Goal: Task Accomplishment & Management: Manage account settings

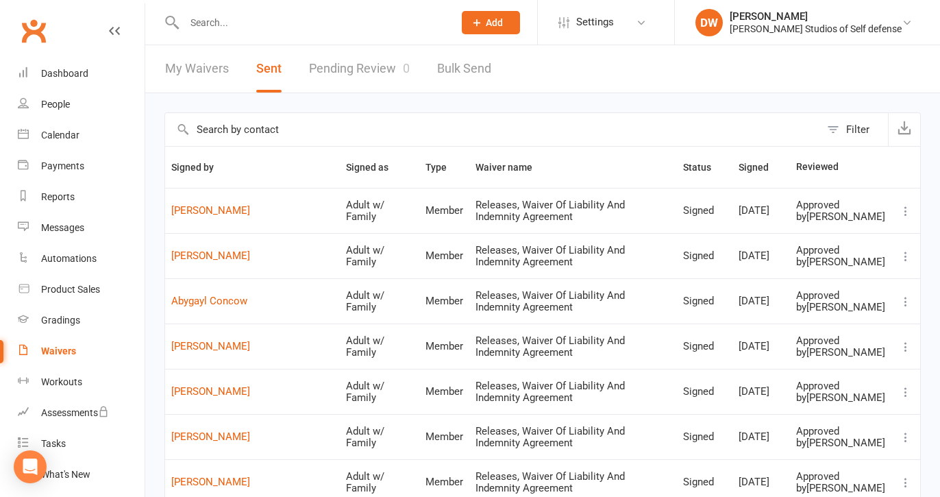
select select "100"
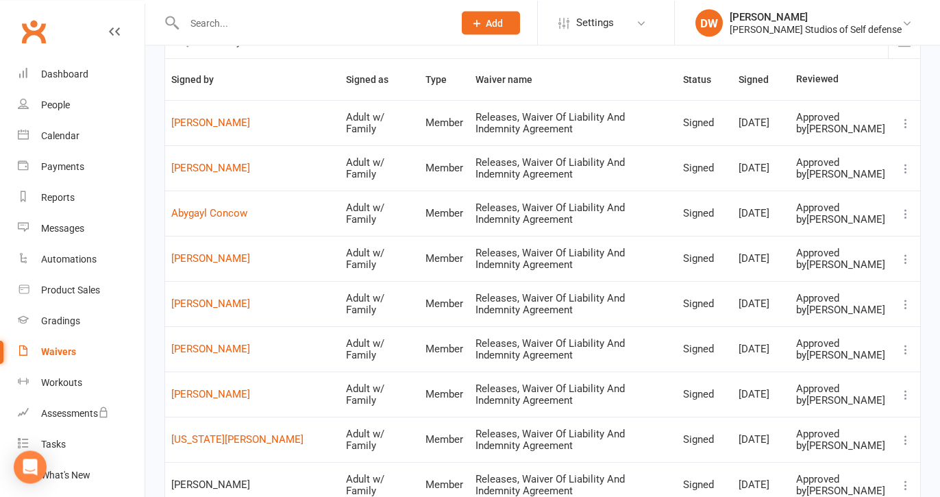
scroll to position [78, 0]
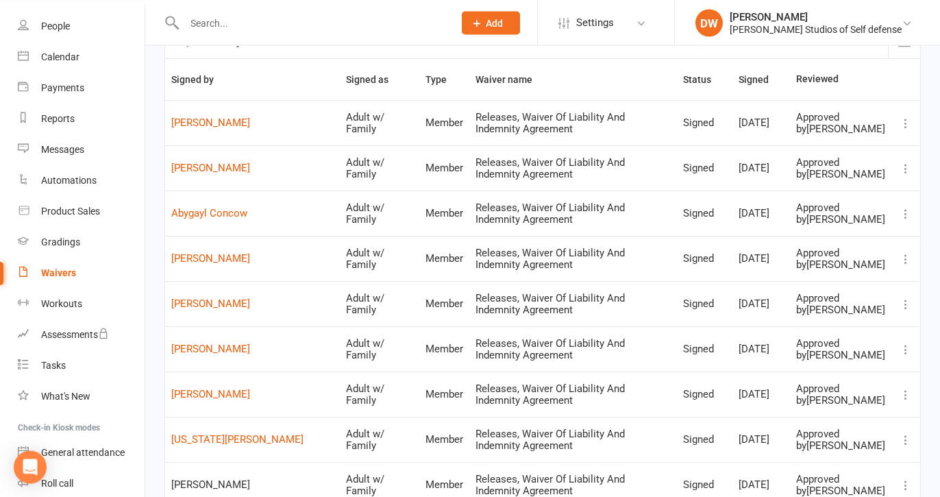
click at [223, 22] on input "text" at bounding box center [312, 22] width 264 height 19
click at [213, 29] on input "text" at bounding box center [312, 22] width 264 height 19
click at [204, 21] on input "text" at bounding box center [312, 22] width 264 height 19
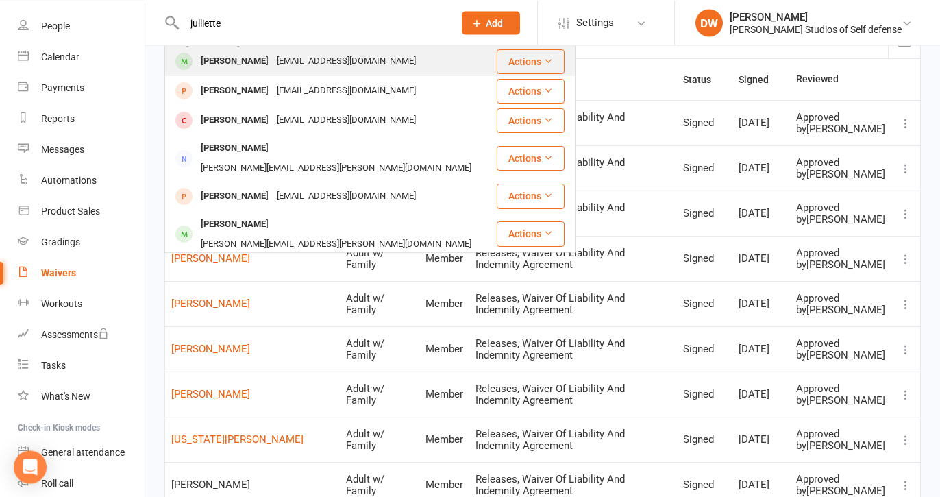
type input "julliette"
click at [238, 65] on div "[PERSON_NAME]" at bounding box center [235, 61] width 76 height 20
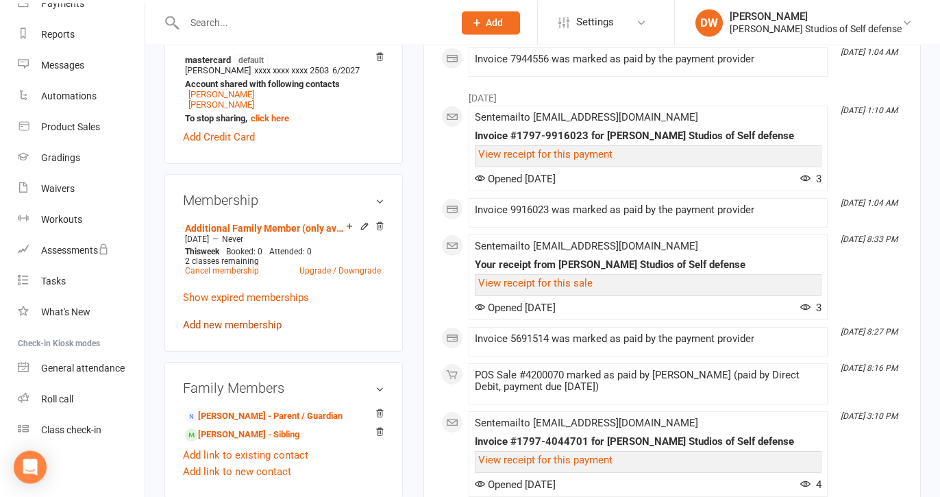
scroll to position [507, 0]
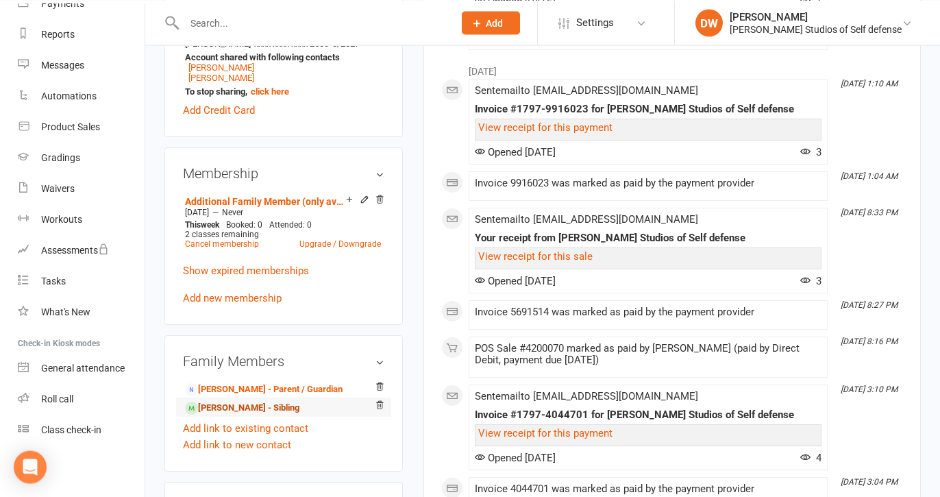
click at [224, 415] on link "[PERSON_NAME] - Sibling" at bounding box center [242, 408] width 114 height 14
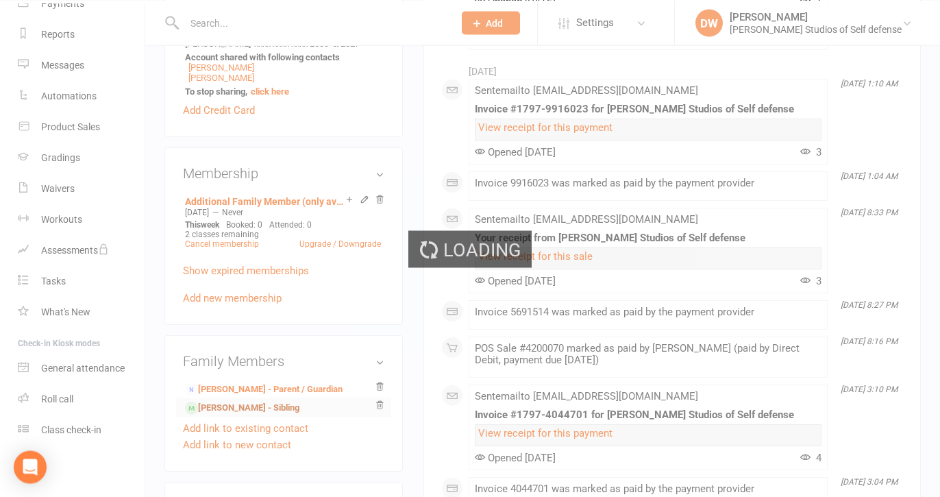
scroll to position [162, 0]
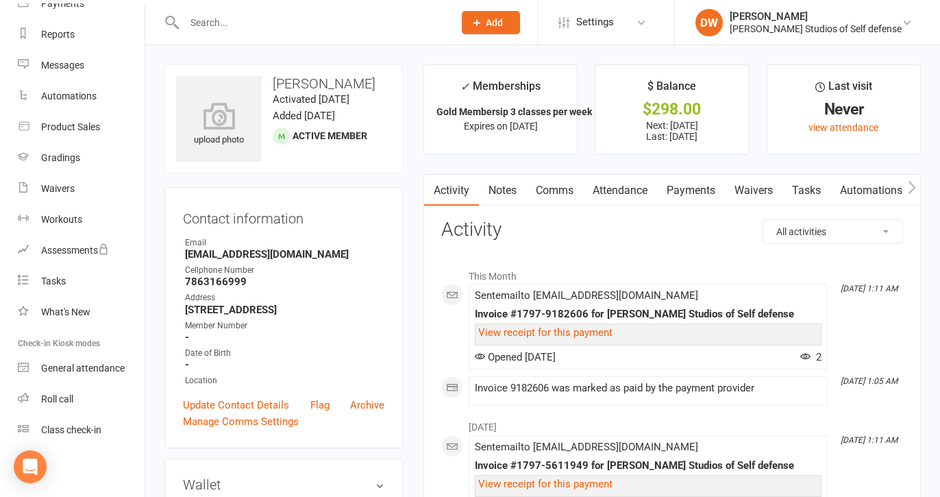
click at [695, 188] on link "Payments" at bounding box center [691, 191] width 68 height 32
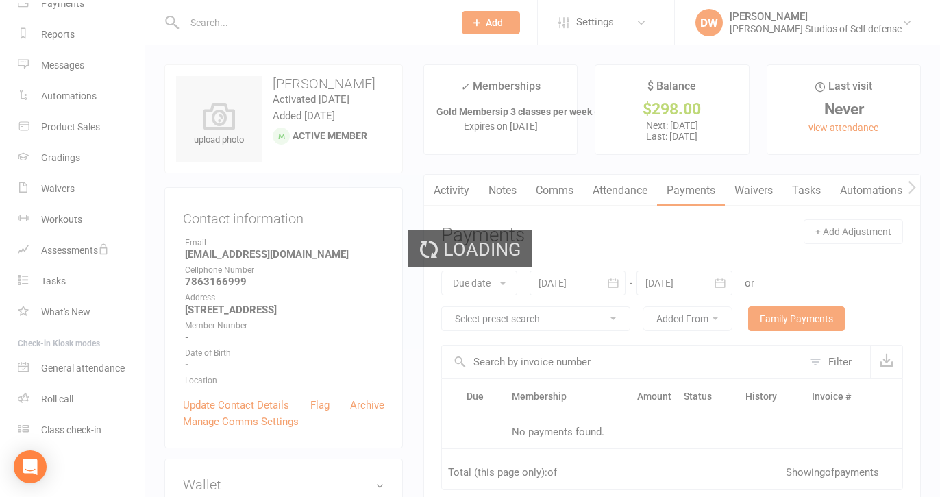
scroll to position [162, 0]
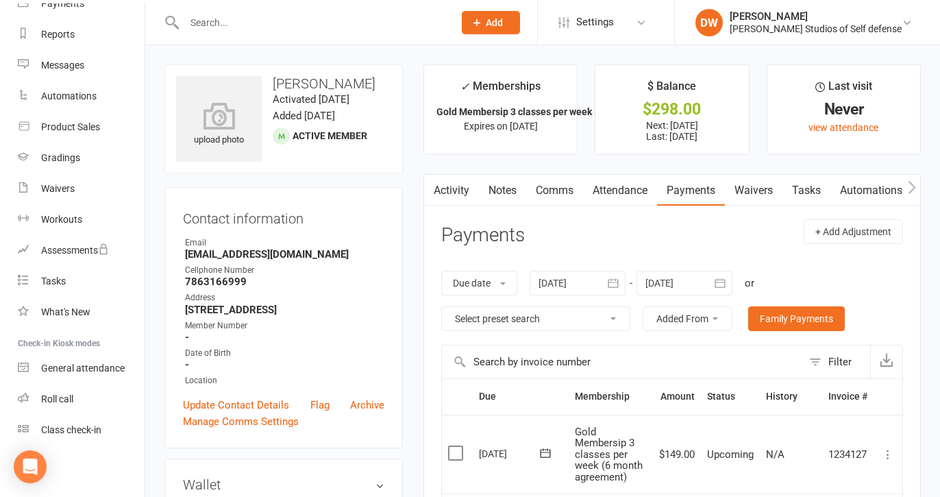
click at [725, 290] on icon "button" at bounding box center [720, 283] width 14 height 14
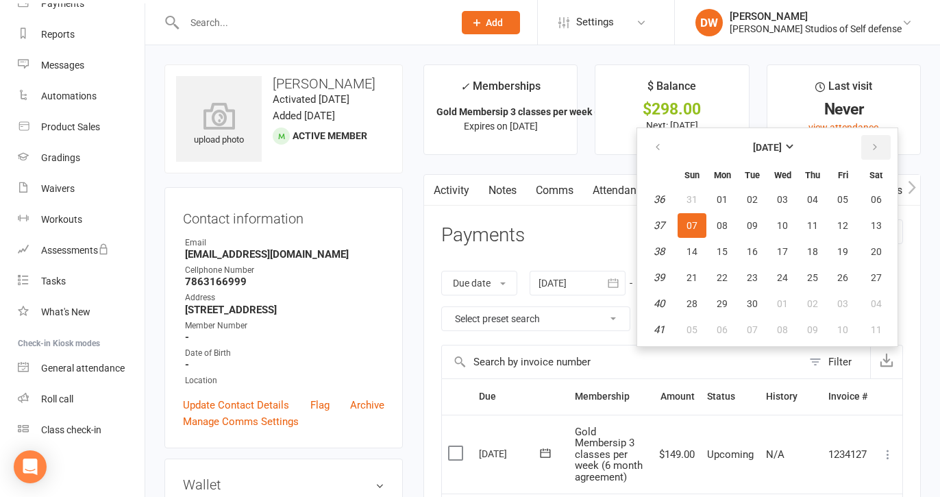
click at [874, 153] on icon "button" at bounding box center [875, 147] width 10 height 11
click at [817, 205] on span "02" at bounding box center [812, 199] width 11 height 11
type input "[DATE]"
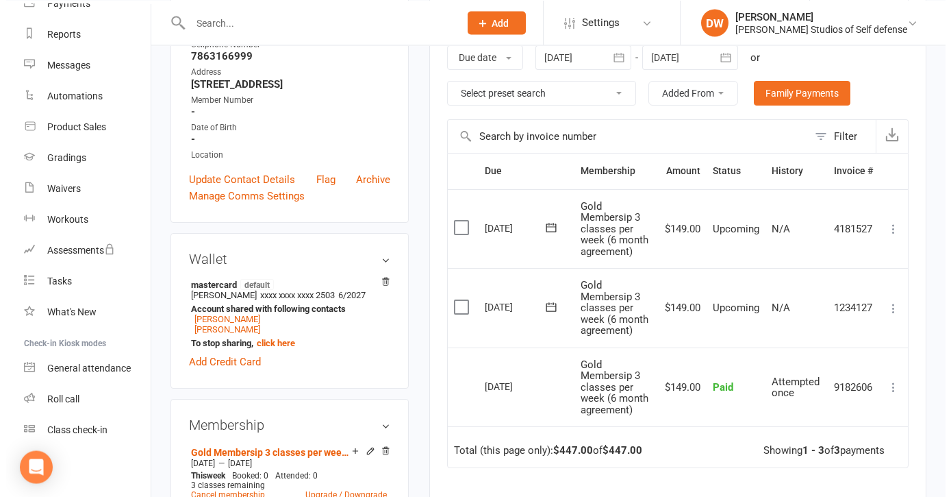
scroll to position [227, 0]
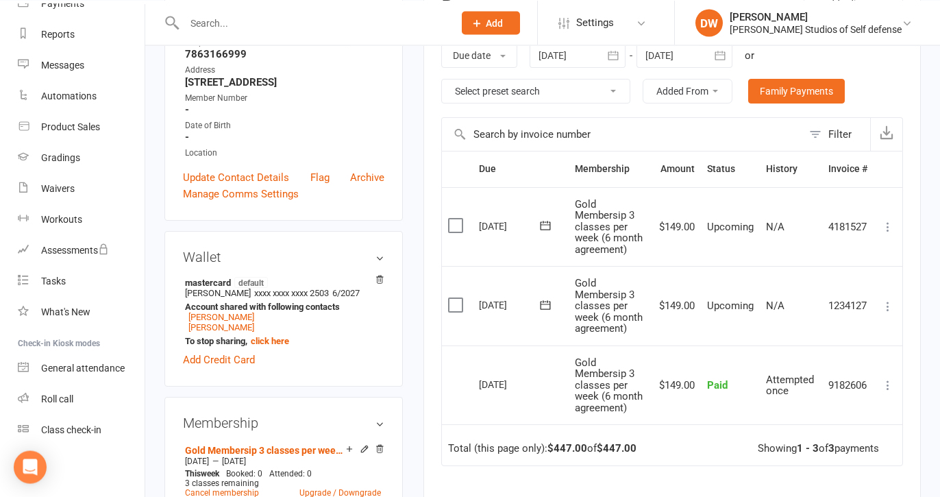
click at [455, 232] on label at bounding box center [457, 225] width 18 height 14
click at [455, 218] on input "checkbox" at bounding box center [452, 218] width 9 height 0
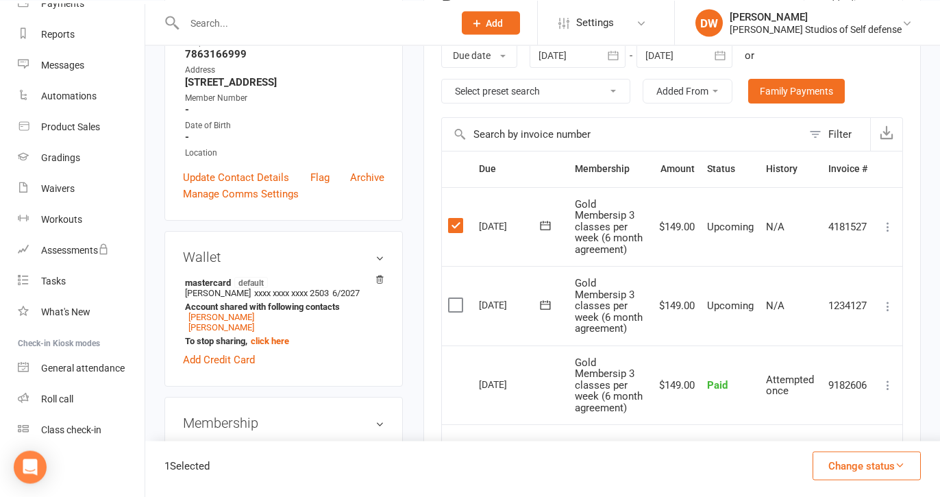
click at [887, 234] on icon at bounding box center [888, 227] width 14 height 14
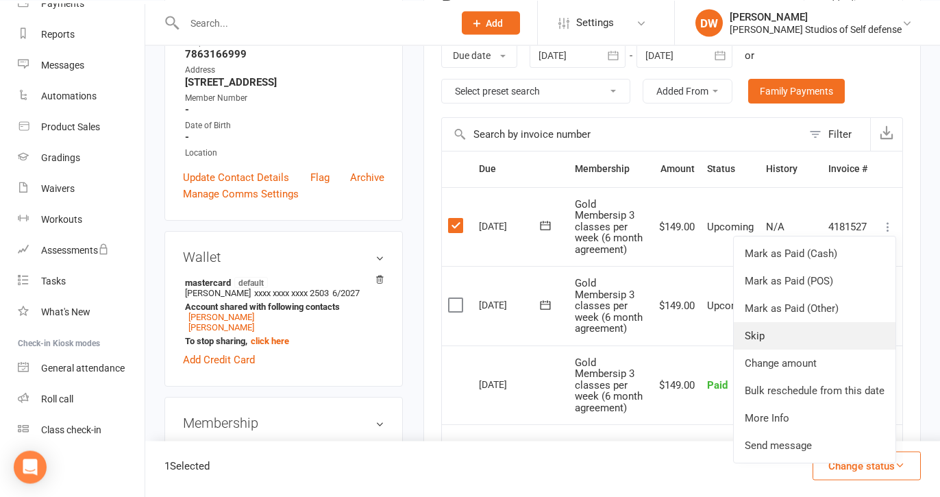
click at [762, 344] on link "Skip" at bounding box center [814, 335] width 162 height 27
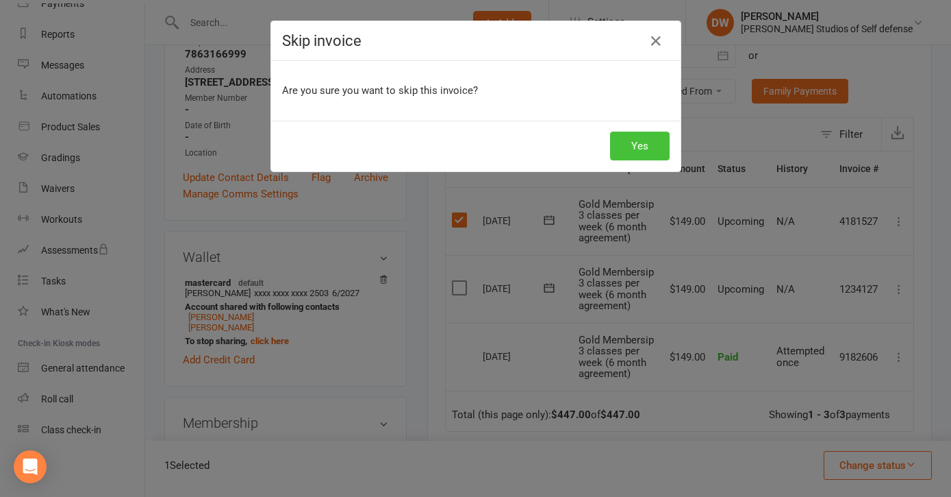
click at [636, 144] on button "Yes" at bounding box center [640, 145] width 60 height 29
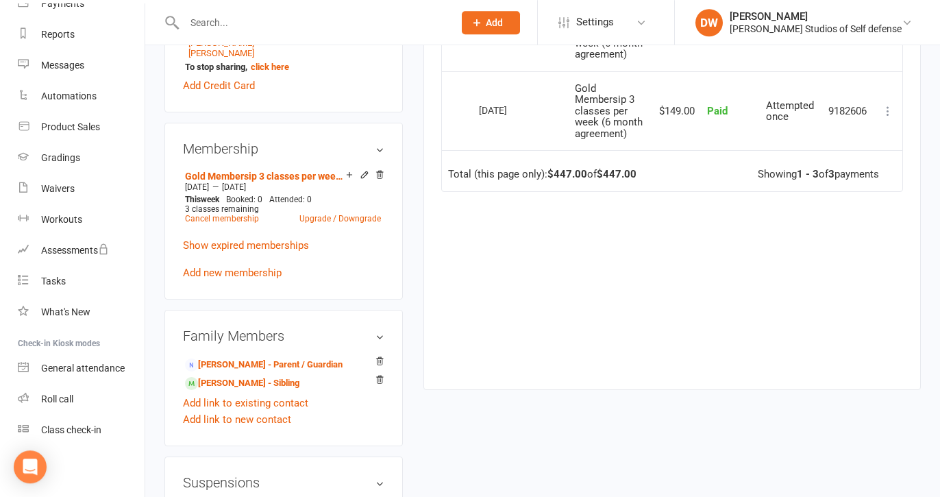
scroll to position [559, 0]
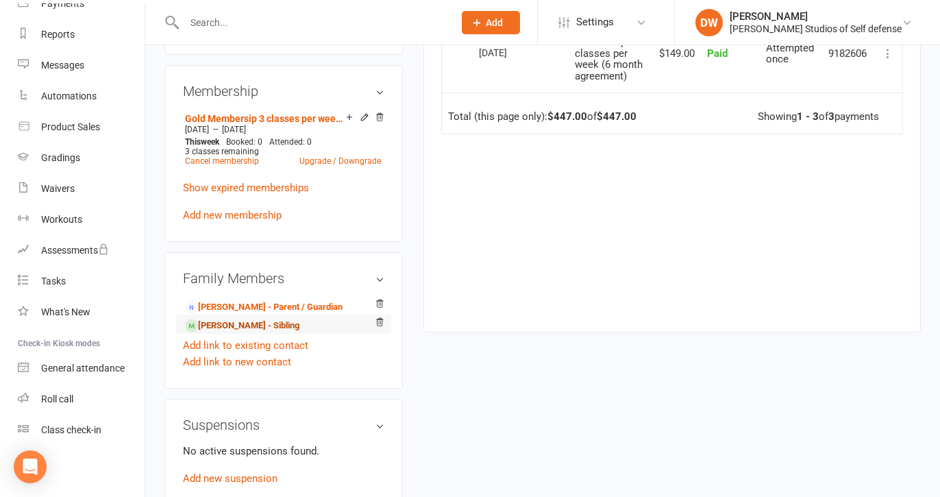
click at [229, 333] on link "[PERSON_NAME] - Sibling" at bounding box center [242, 325] width 114 height 14
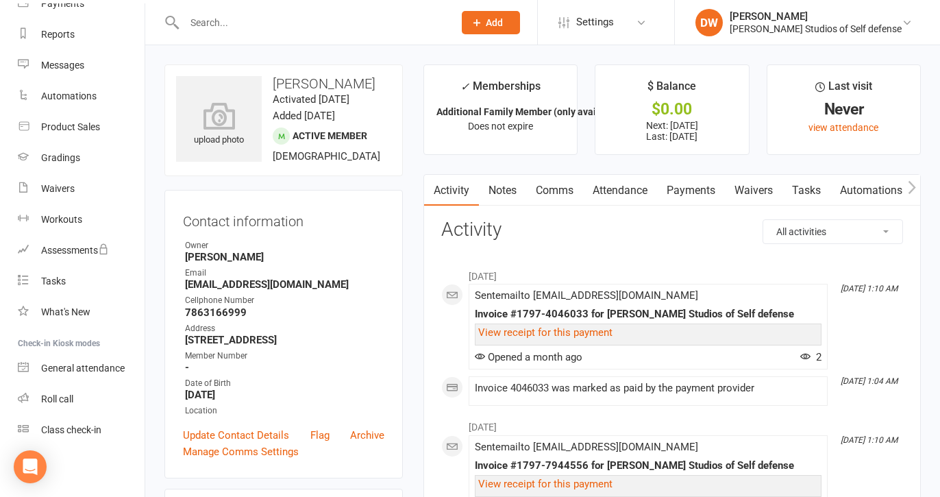
click at [709, 192] on link "Payments" at bounding box center [691, 191] width 68 height 32
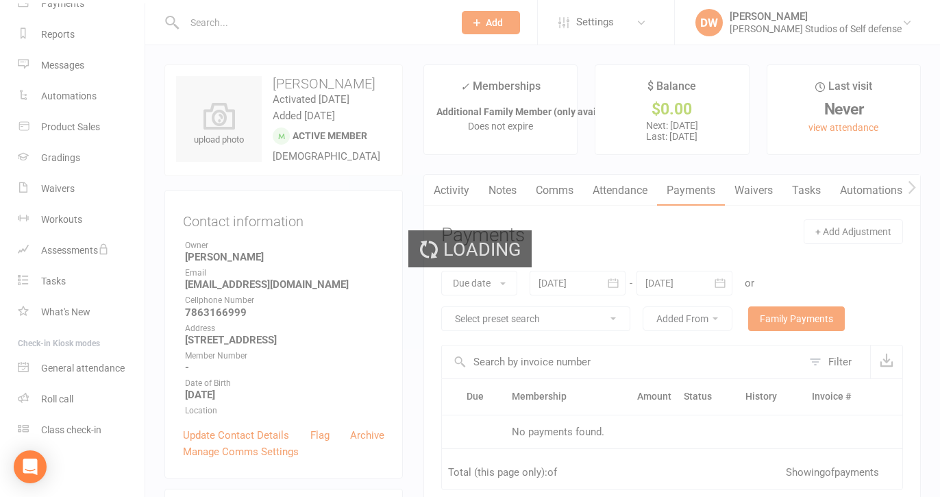
scroll to position [162, 0]
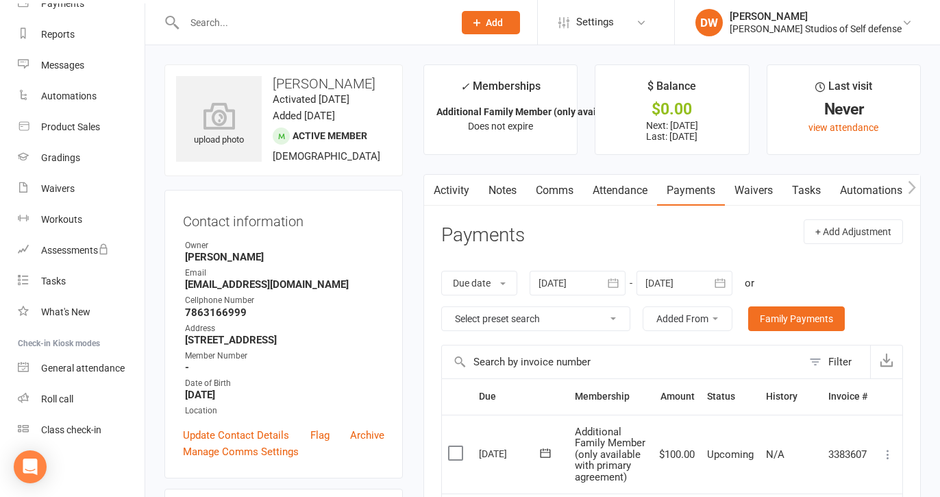
click at [721, 290] on icon "button" at bounding box center [720, 283] width 14 height 14
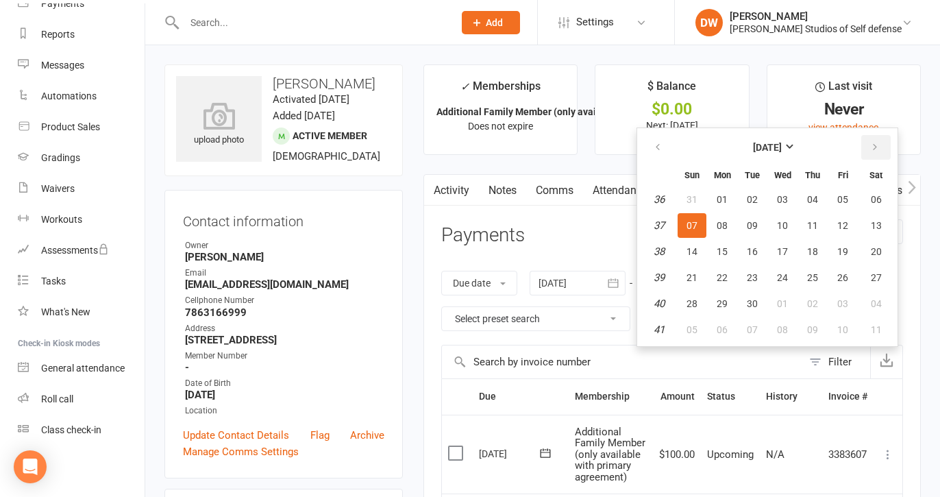
click at [883, 160] on button "button" at bounding box center [875, 147] width 29 height 25
click at [813, 257] on span "16" at bounding box center [812, 251] width 11 height 11
type input "[DATE]"
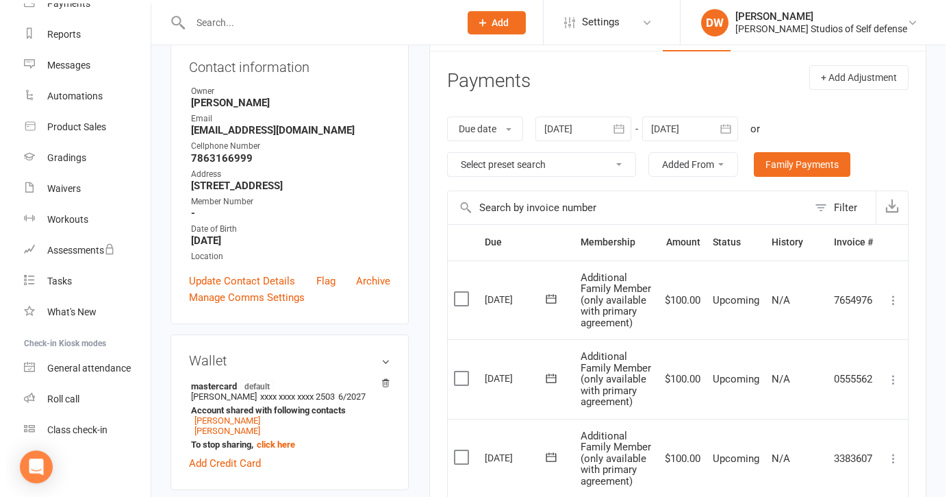
scroll to position [192, 0]
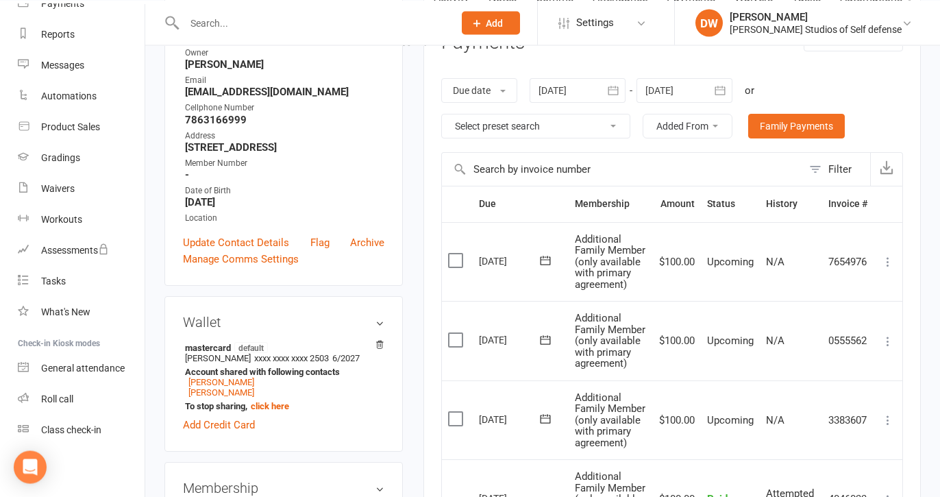
click at [455, 267] on label at bounding box center [457, 260] width 18 height 14
click at [455, 253] on input "checkbox" at bounding box center [452, 253] width 9 height 0
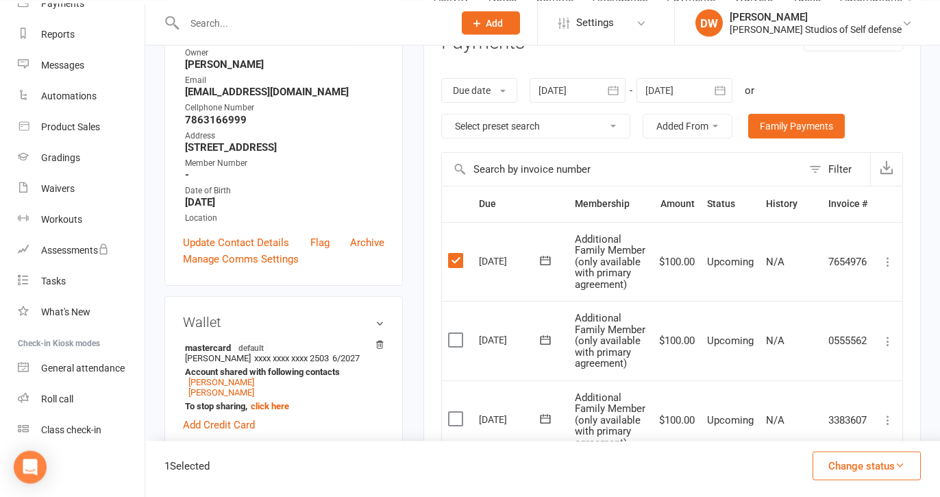
click at [886, 268] on icon at bounding box center [888, 262] width 14 height 14
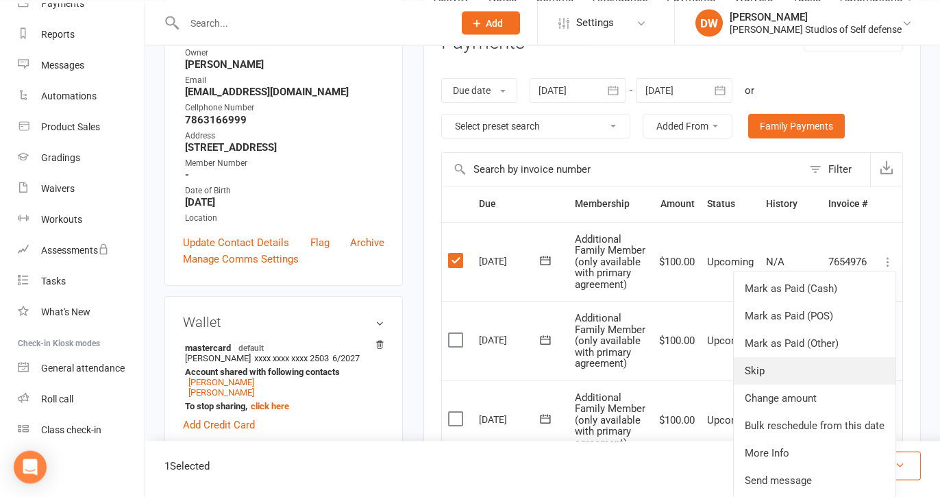
click at [764, 384] on link "Skip" at bounding box center [814, 370] width 162 height 27
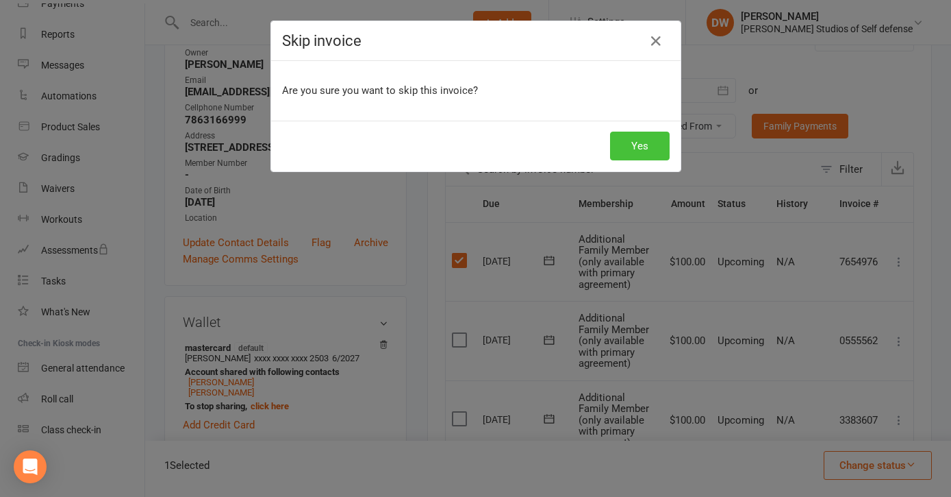
click at [643, 149] on button "Yes" at bounding box center [640, 145] width 60 height 29
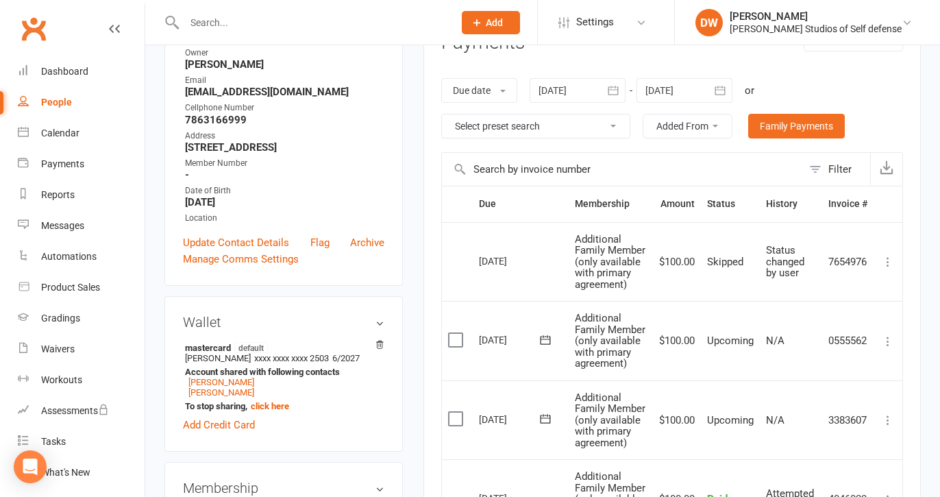
scroll to position [0, 0]
